Goal: Find specific page/section: Find specific page/section

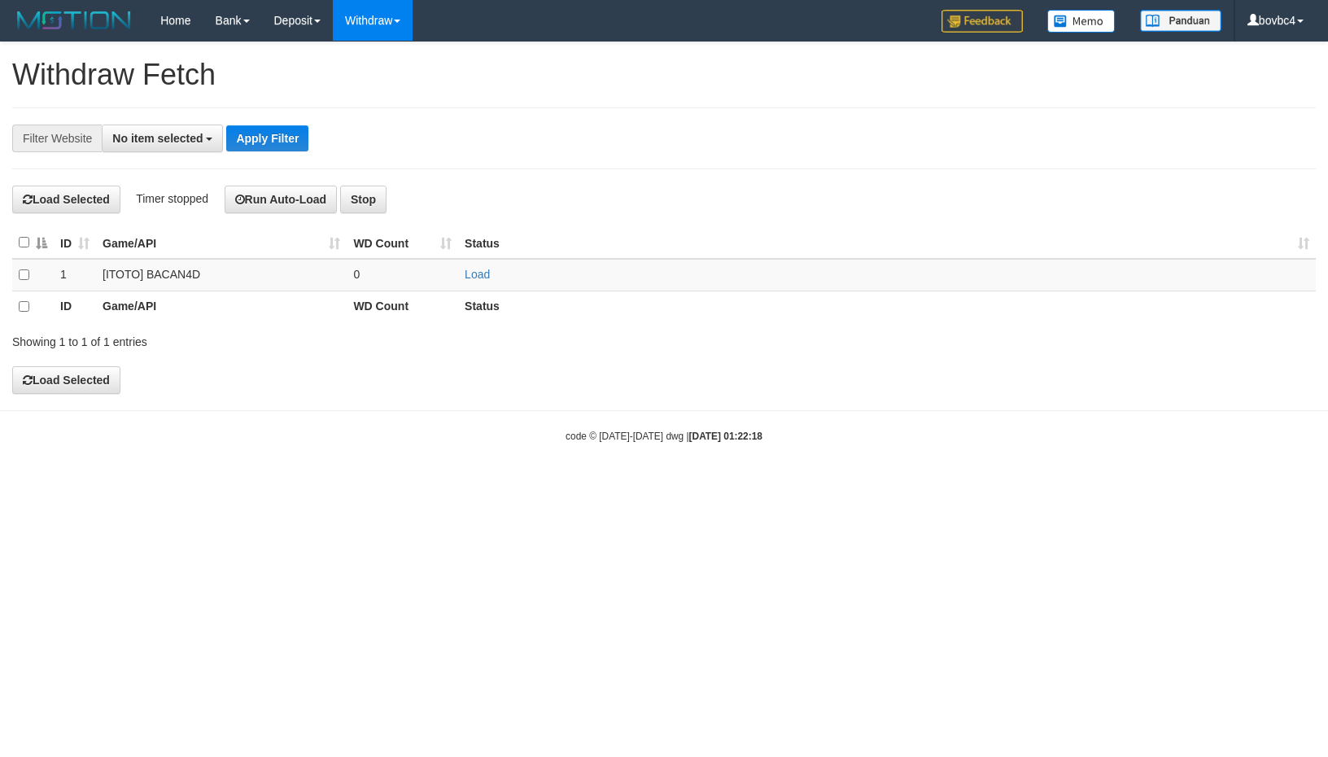
select select
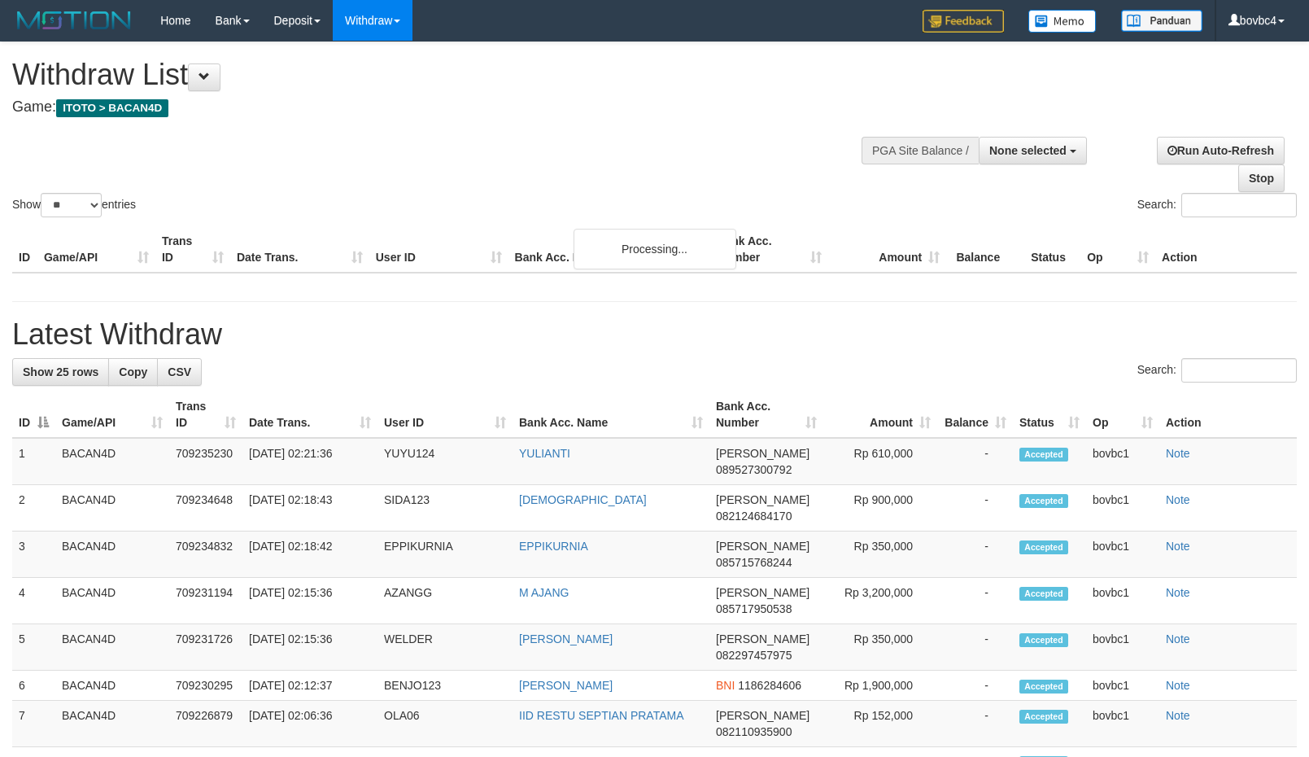
select select
select select "**"
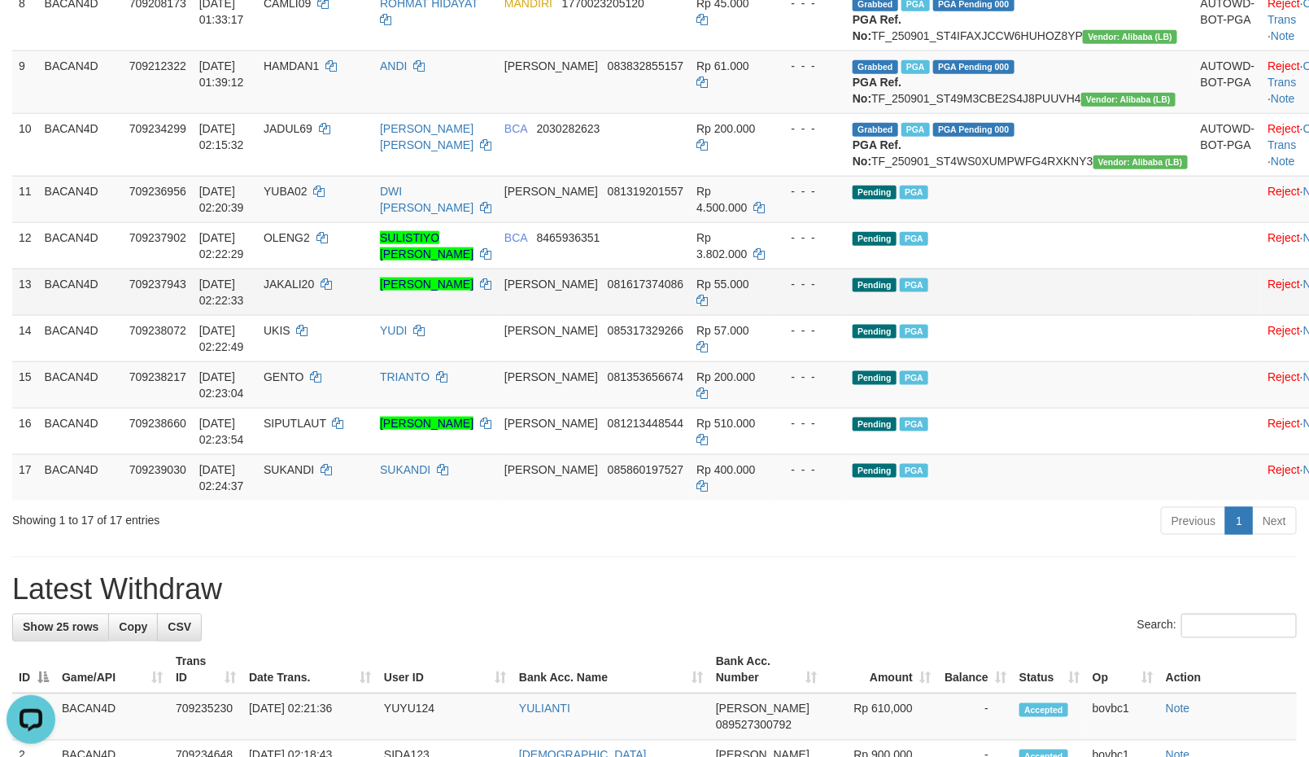
scroll to position [732, 0]
